Goal: Book appointment/travel/reservation

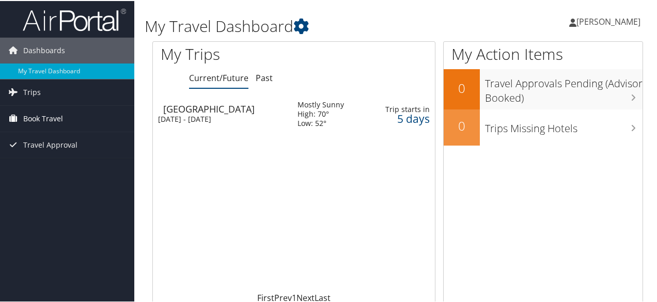
click at [45, 118] on span "Book Travel" at bounding box center [43, 118] width 40 height 26
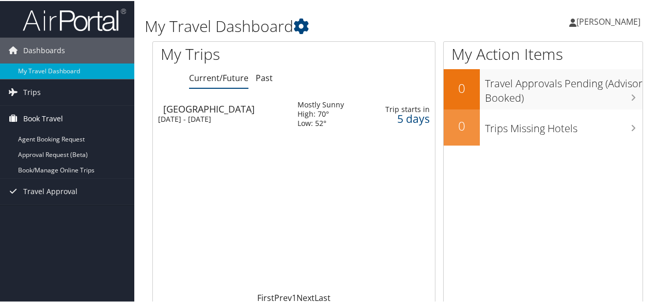
click at [40, 115] on span "Book Travel" at bounding box center [43, 118] width 40 height 26
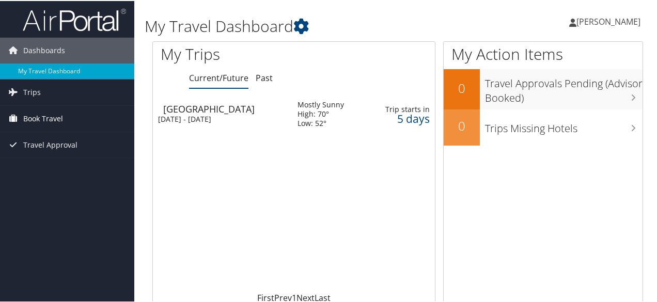
click at [40, 115] on span "Book Travel" at bounding box center [43, 118] width 40 height 26
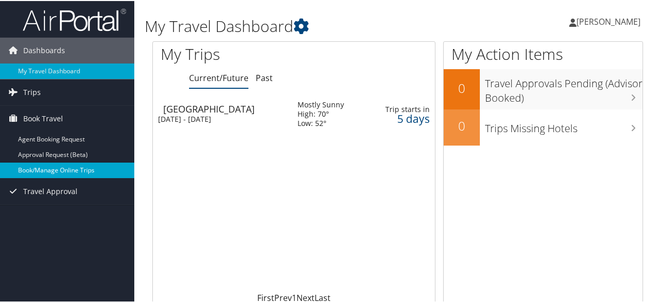
click at [46, 170] on link "Book/Manage Online Trips" at bounding box center [67, 169] width 134 height 15
